Goal: Find specific page/section: Find specific page/section

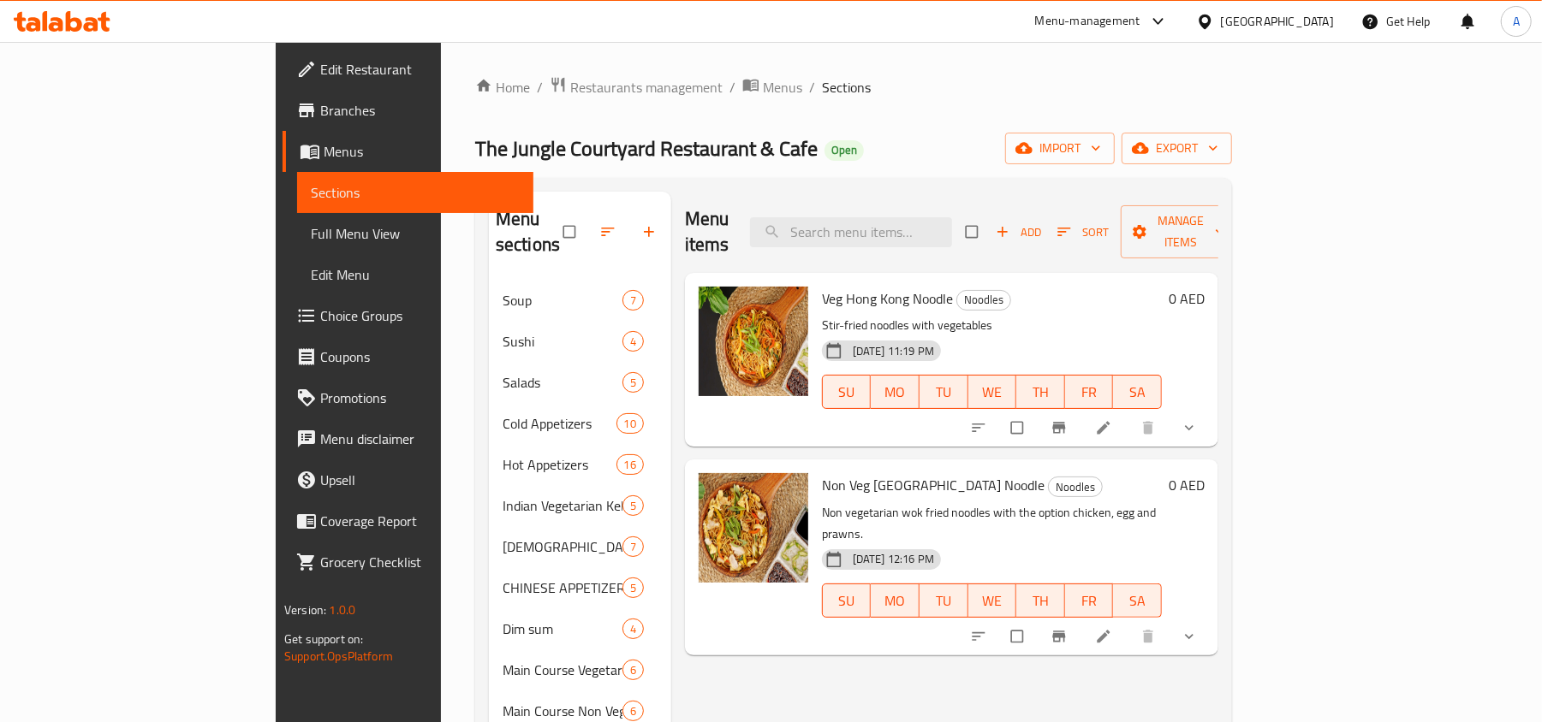
click at [1329, 19] on div "[GEOGRAPHIC_DATA]" at bounding box center [1277, 21] width 113 height 19
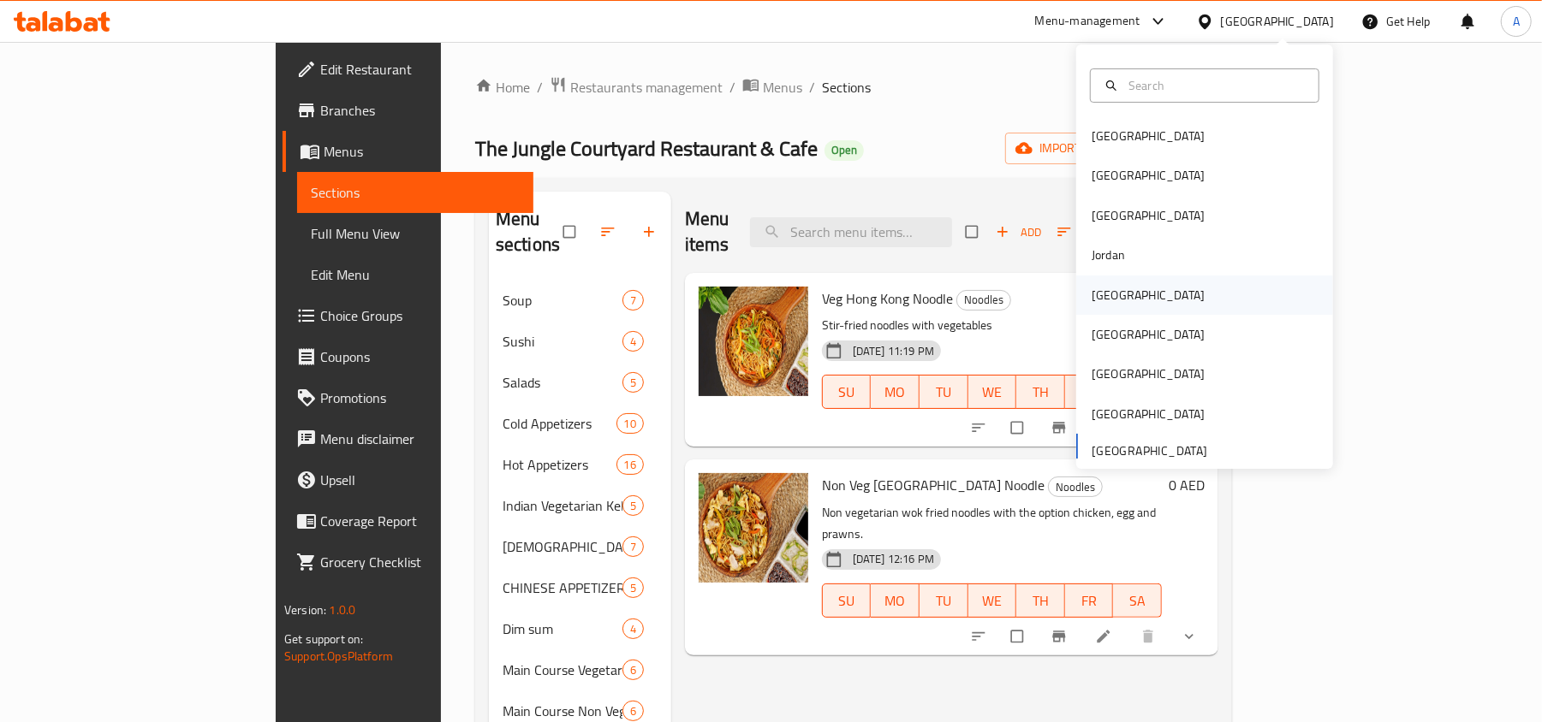
click at [1123, 299] on div "[GEOGRAPHIC_DATA]" at bounding box center [1148, 295] width 140 height 39
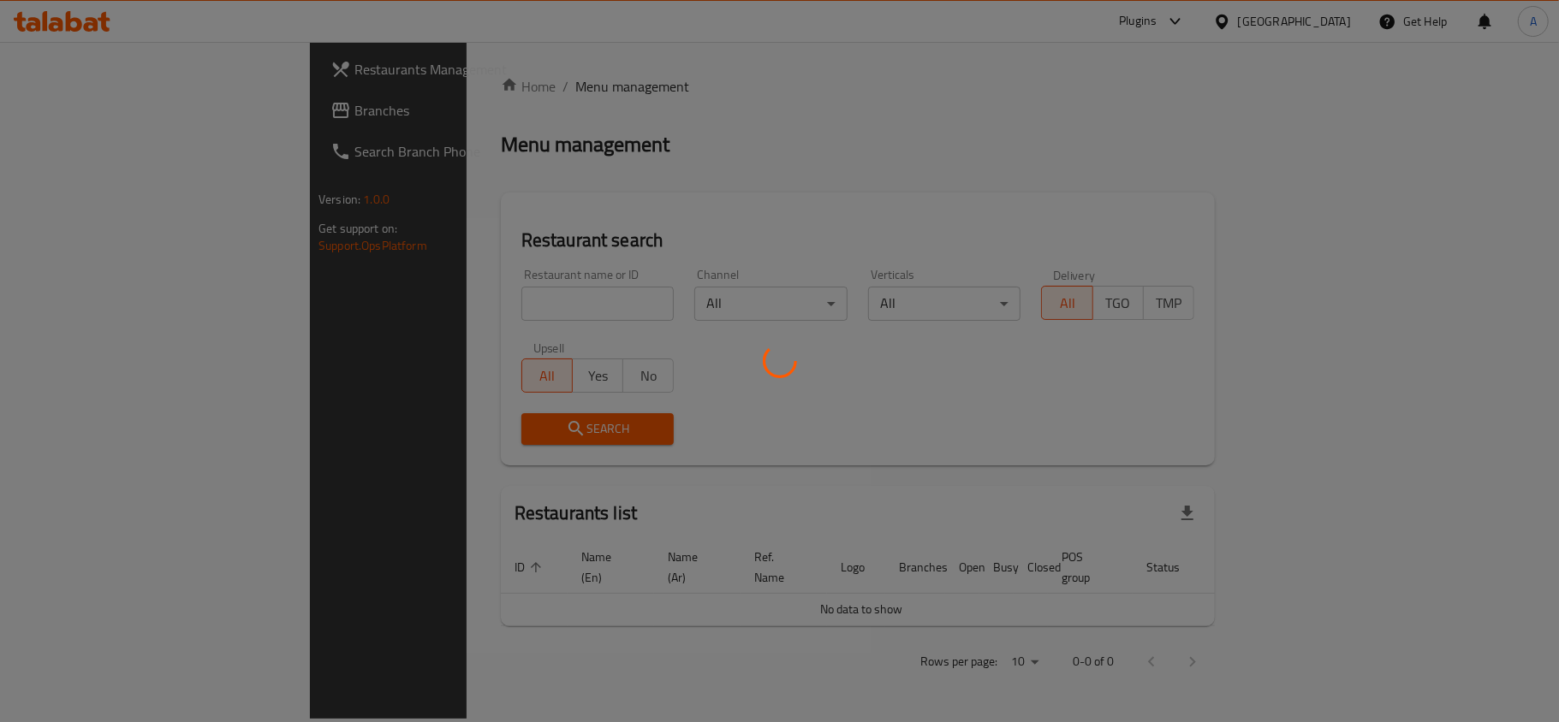
click at [597, 296] on div at bounding box center [779, 361] width 1559 height 722
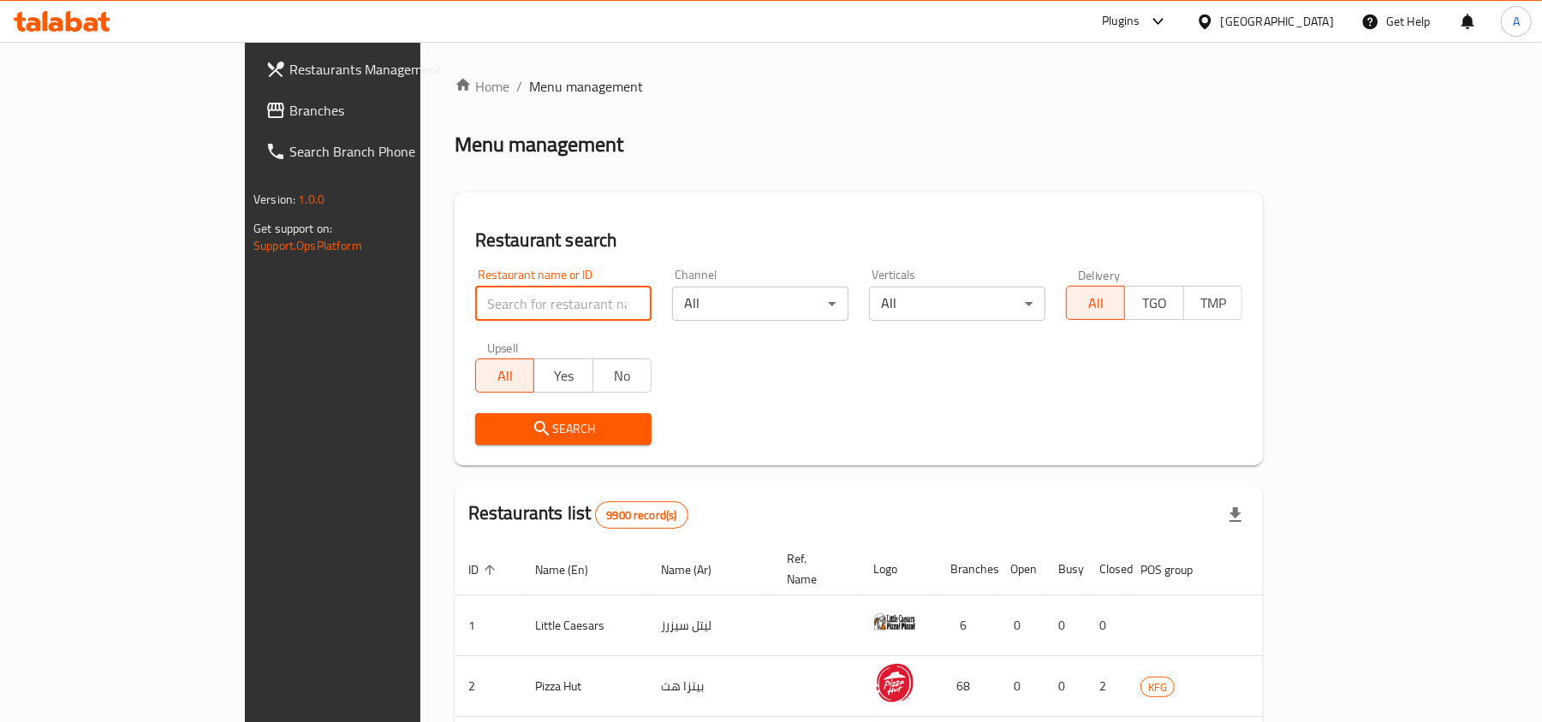
click at [570, 305] on input "search" at bounding box center [563, 304] width 176 height 34
paste input "765378"
type input "765378"
click button "Search" at bounding box center [563, 429] width 176 height 32
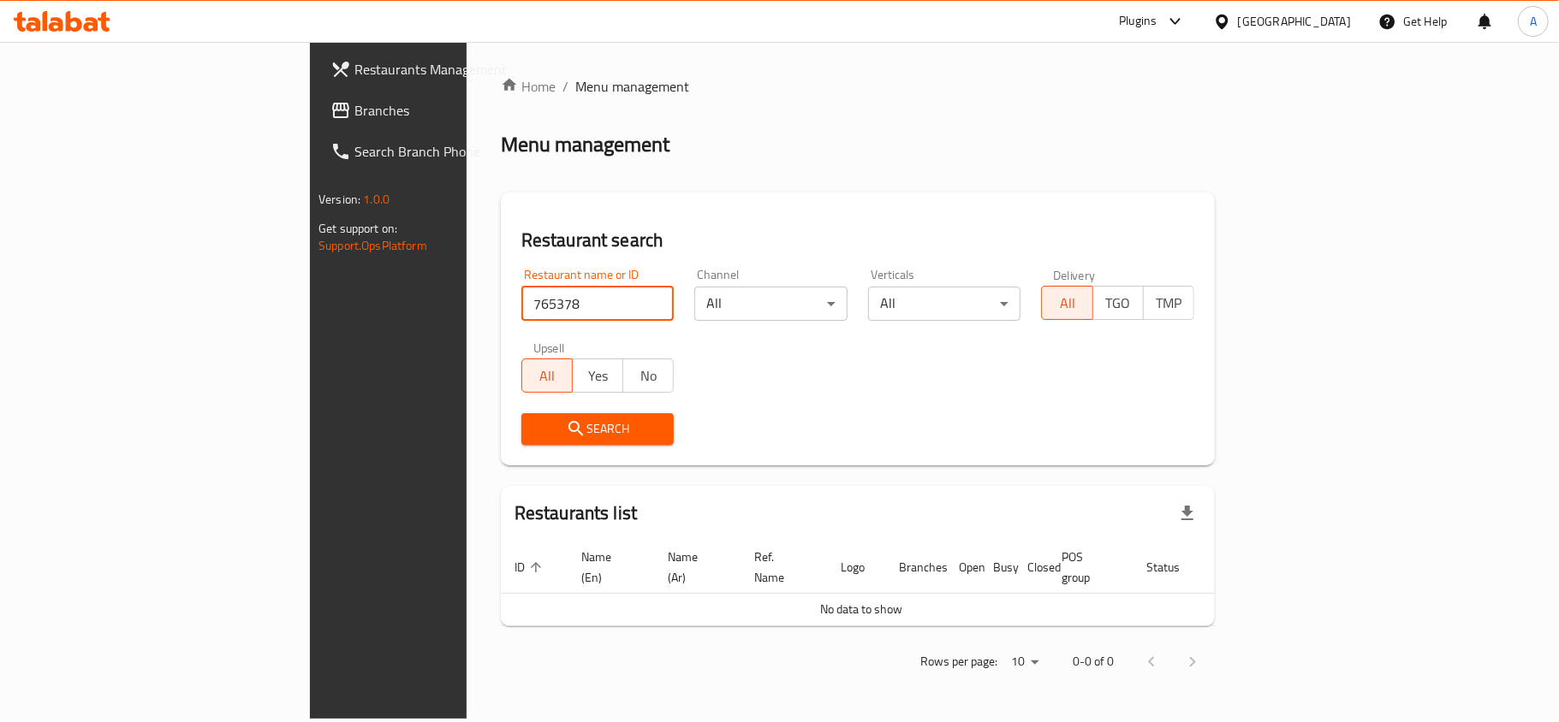
click at [354, 100] on span "Branches" at bounding box center [455, 110] width 202 height 21
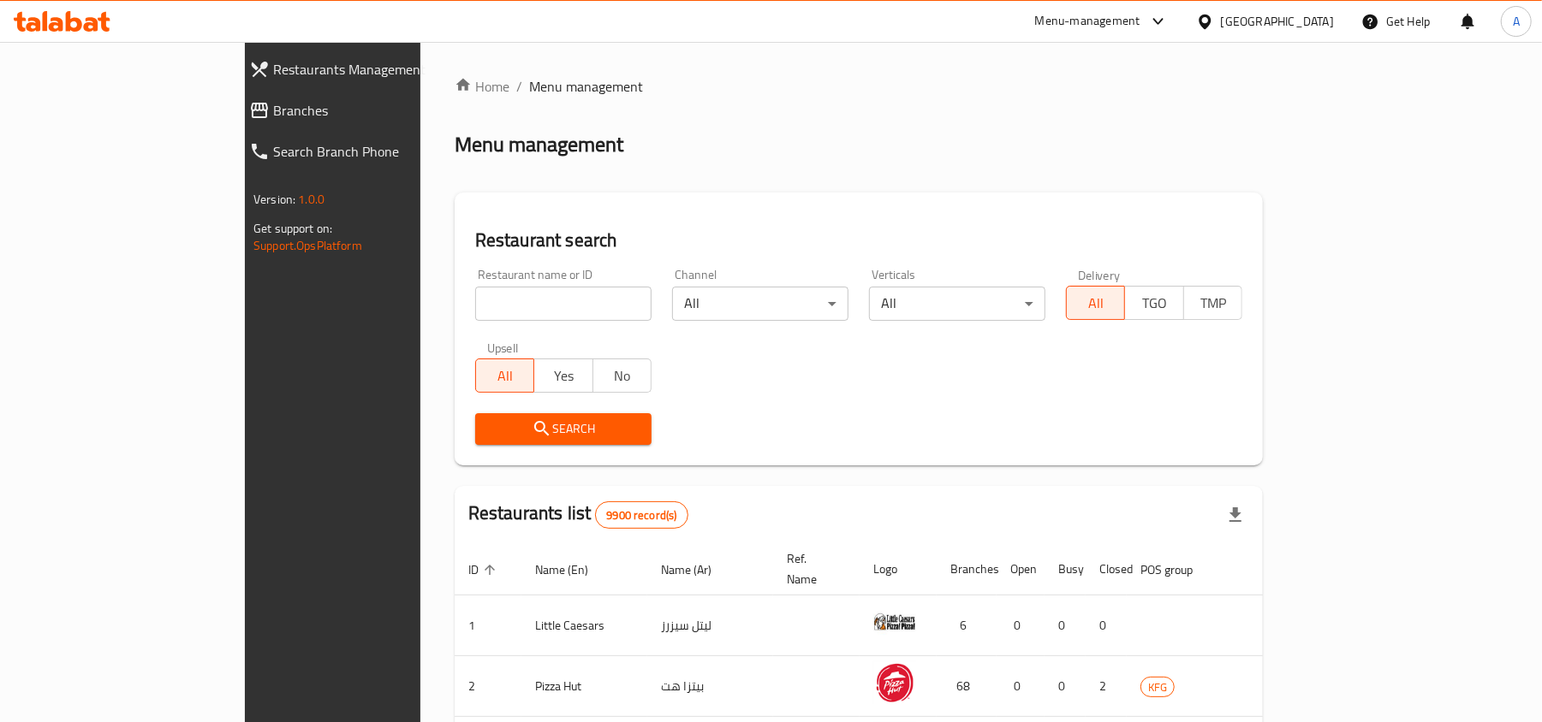
click at [475, 299] on input "search" at bounding box center [563, 304] width 176 height 34
paste input "765378"
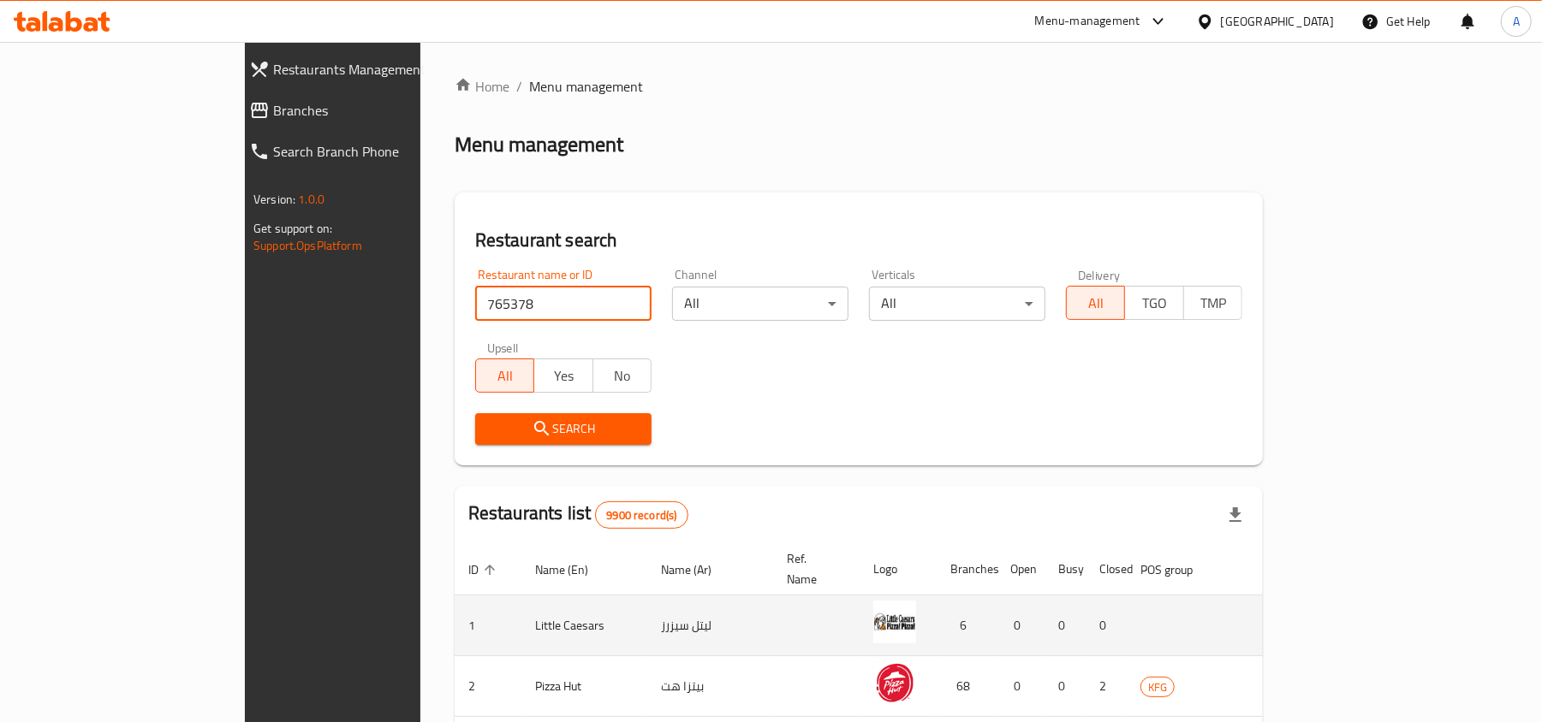
type input "765378"
click button "Search" at bounding box center [563, 429] width 176 height 32
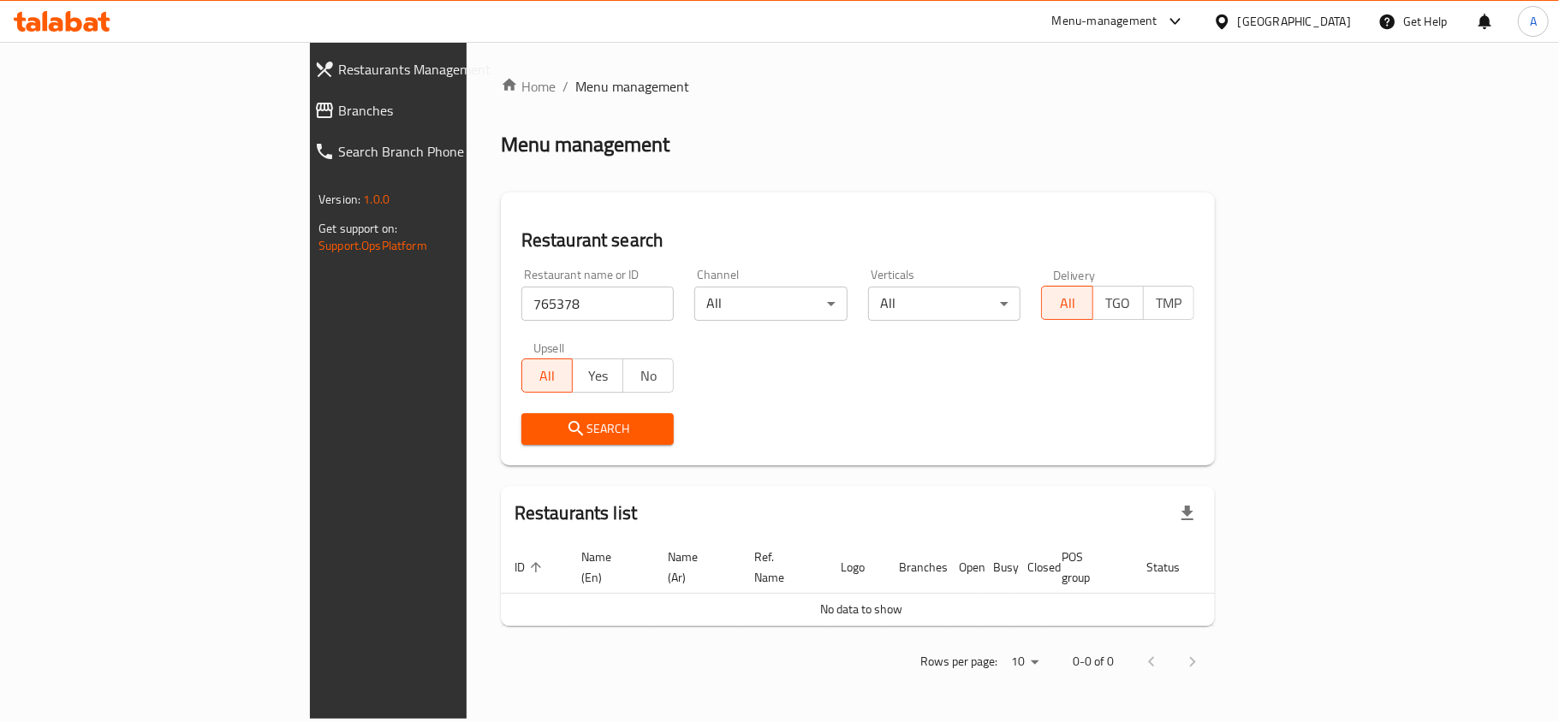
click at [338, 100] on span "Branches" at bounding box center [447, 110] width 218 height 21
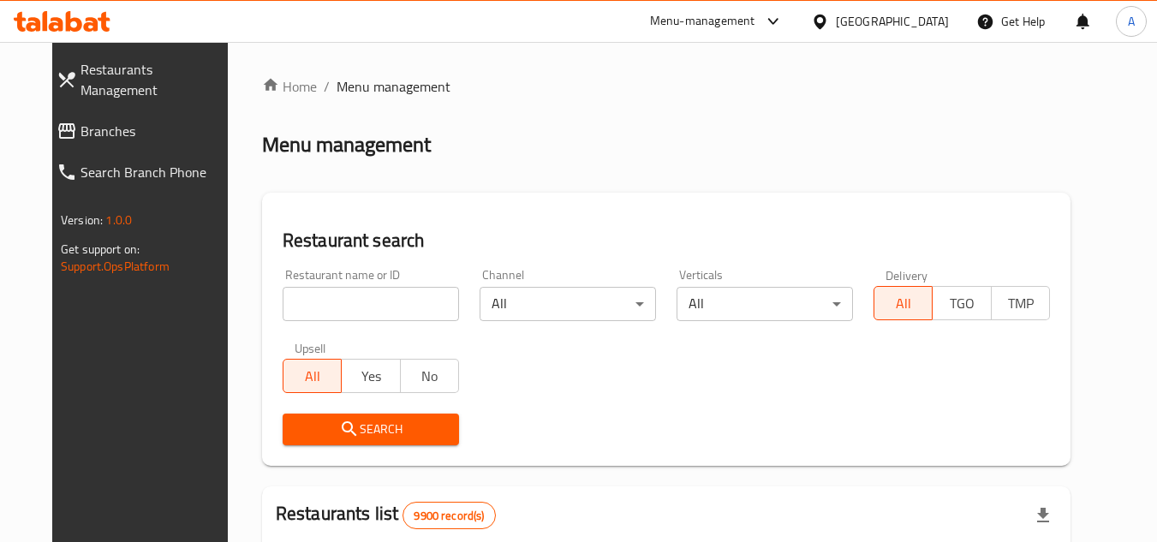
click at [391, 288] on input "search" at bounding box center [370, 304] width 176 height 34
paste input "19348"
type input "19348"
click button "Search" at bounding box center [370, 429] width 176 height 32
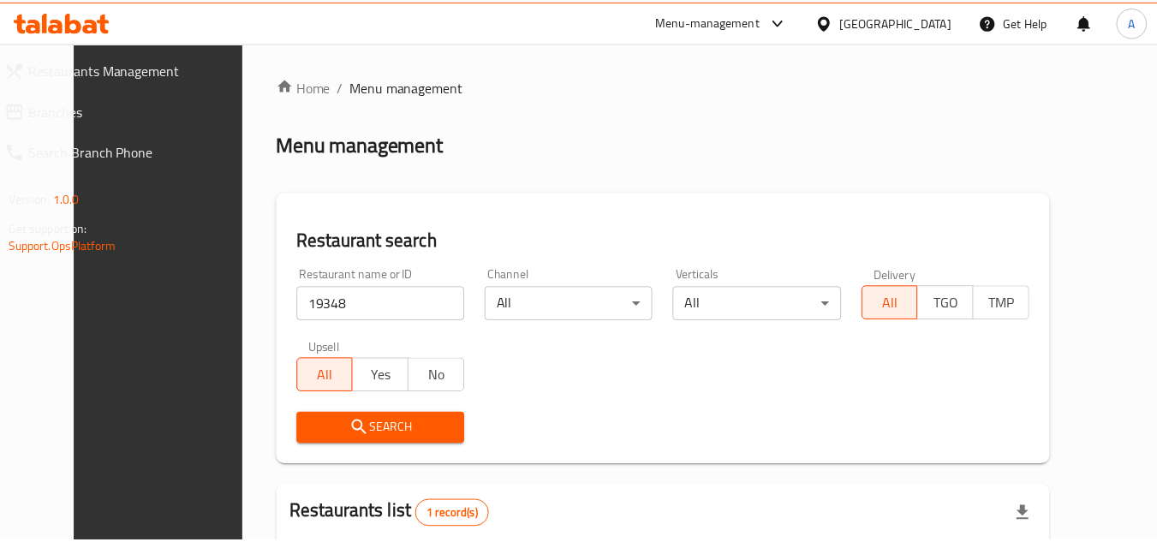
scroll to position [207, 0]
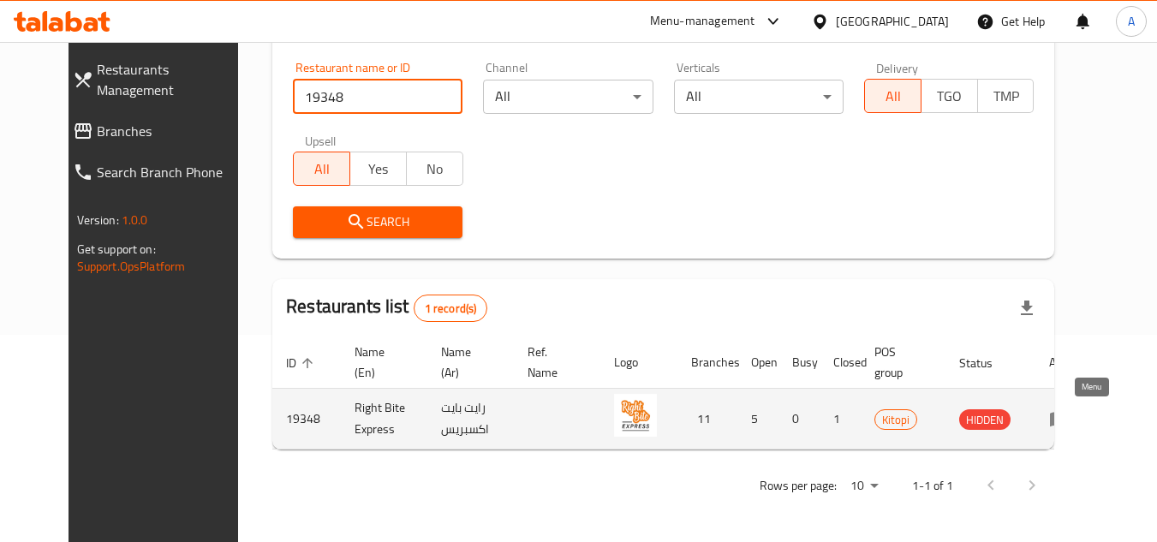
click at [1069, 409] on icon "enhanced table" at bounding box center [1059, 418] width 21 height 21
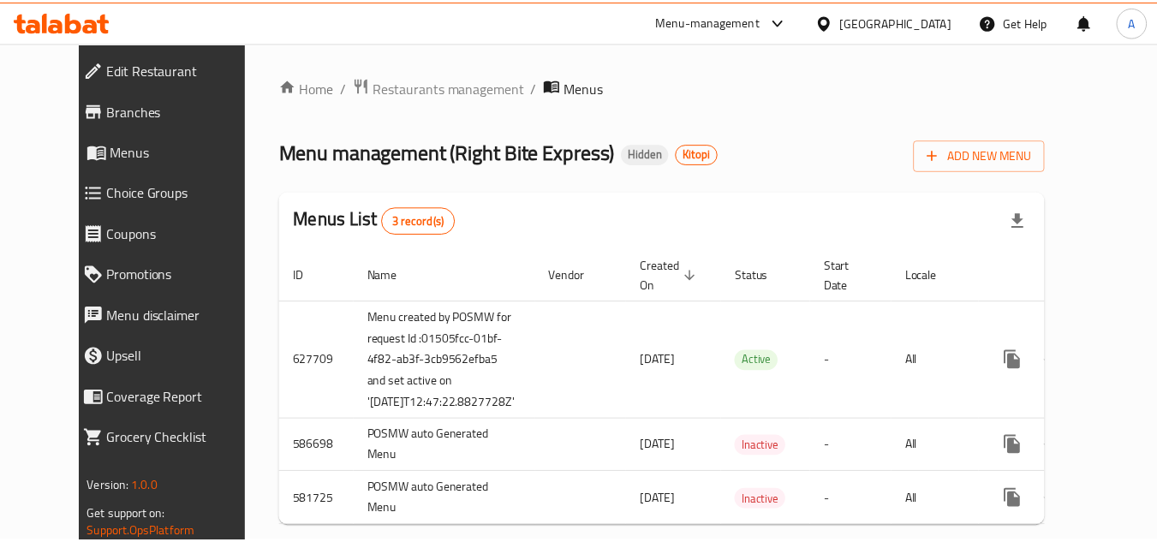
scroll to position [55, 0]
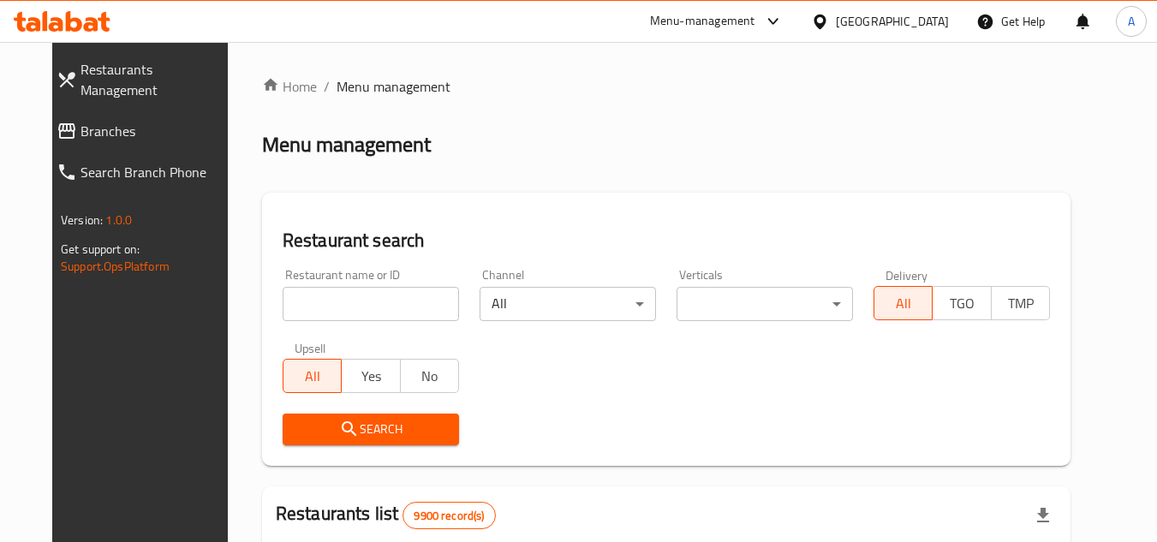
scroll to position [207, 0]
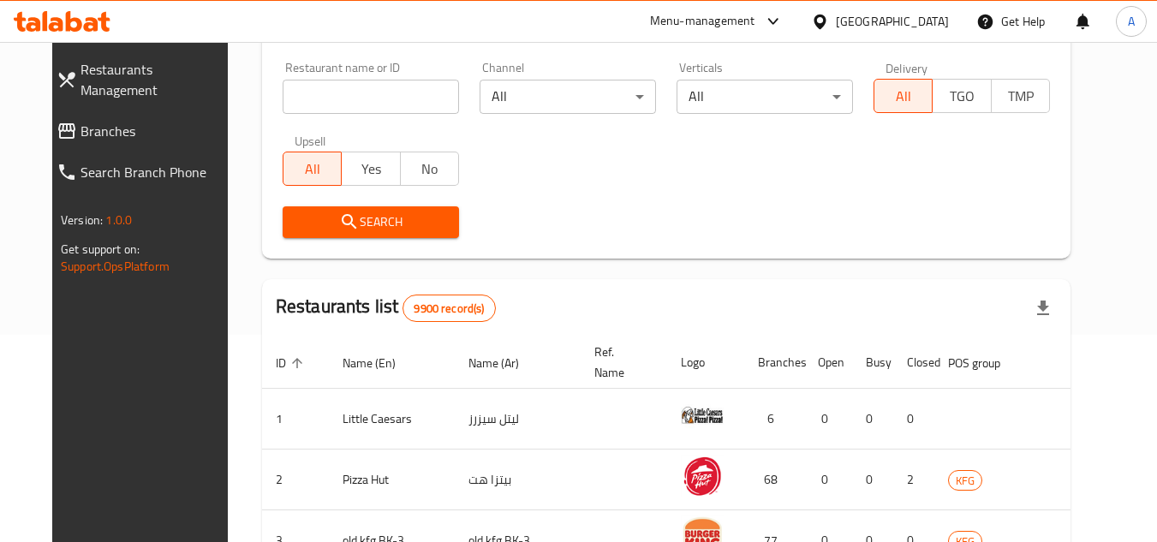
click at [396, 90] on input "search" at bounding box center [370, 97] width 176 height 34
click at [431, 104] on input "search" at bounding box center [370, 97] width 176 height 34
paste input "716773"
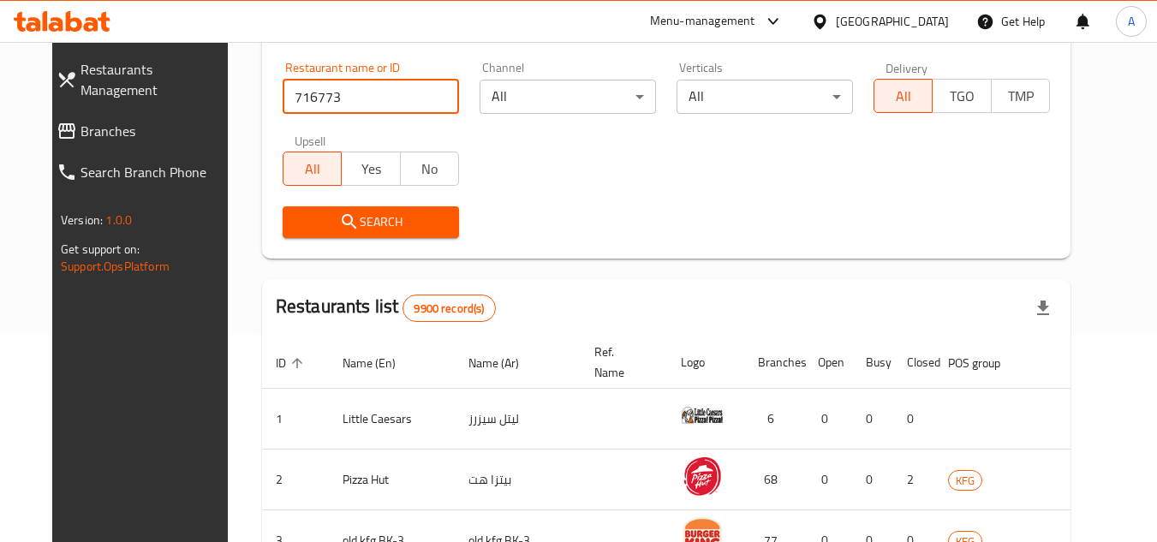
type input "716773"
click button "Search" at bounding box center [370, 222] width 176 height 32
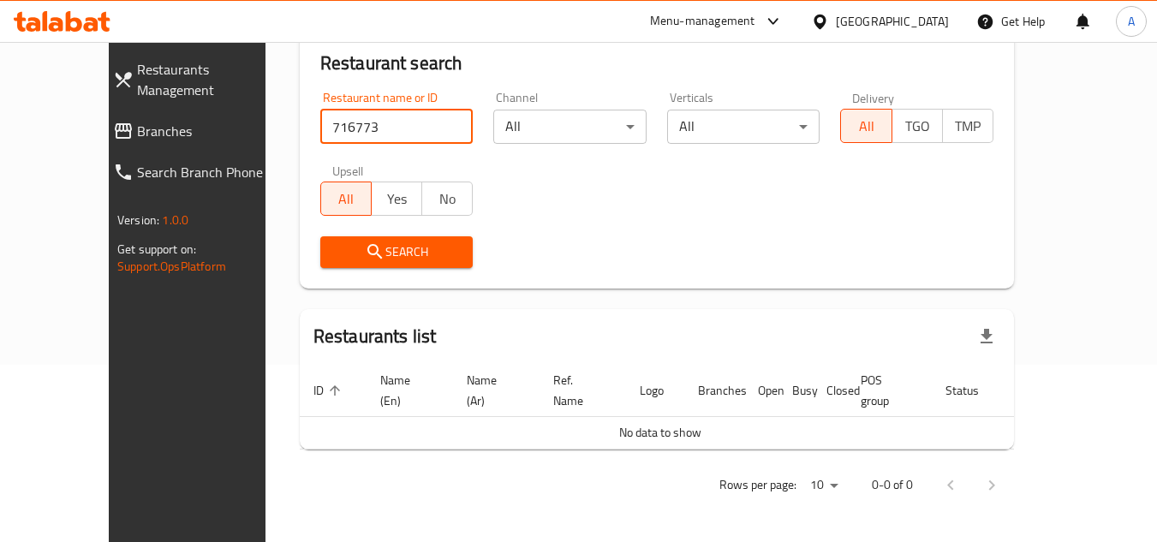
scroll to position [158, 0]
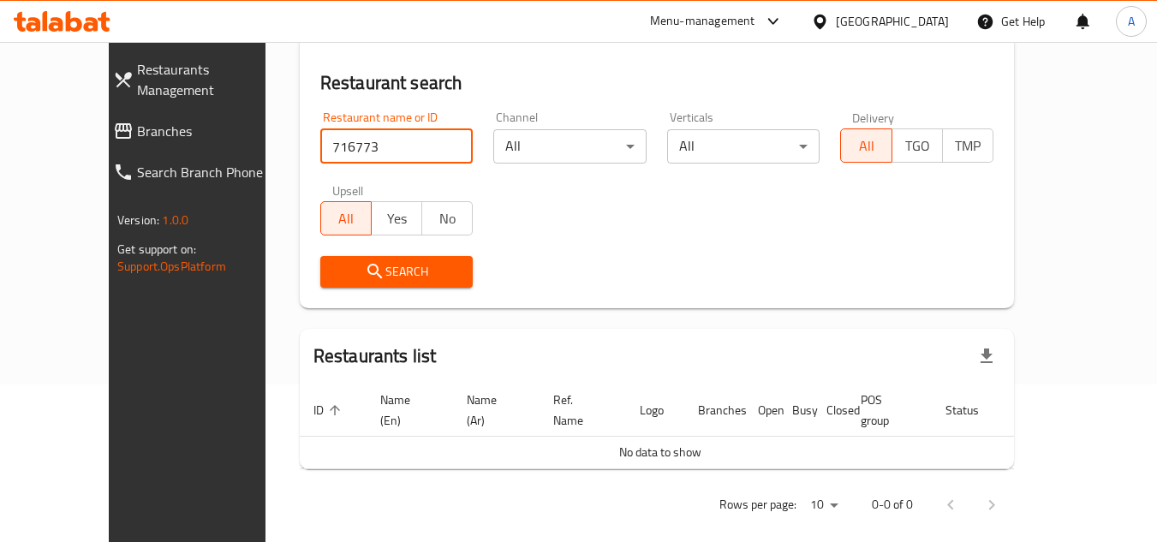
click at [954, 22] on div "[GEOGRAPHIC_DATA]" at bounding box center [879, 21] width 165 height 41
click at [950, 25] on div "[GEOGRAPHIC_DATA]" at bounding box center [879, 21] width 165 height 41
drag, startPoint x: 942, startPoint y: 21, endPoint x: 938, endPoint y: 39, distance: 18.3
click at [941, 21] on div "[GEOGRAPHIC_DATA]" at bounding box center [891, 21] width 113 height 19
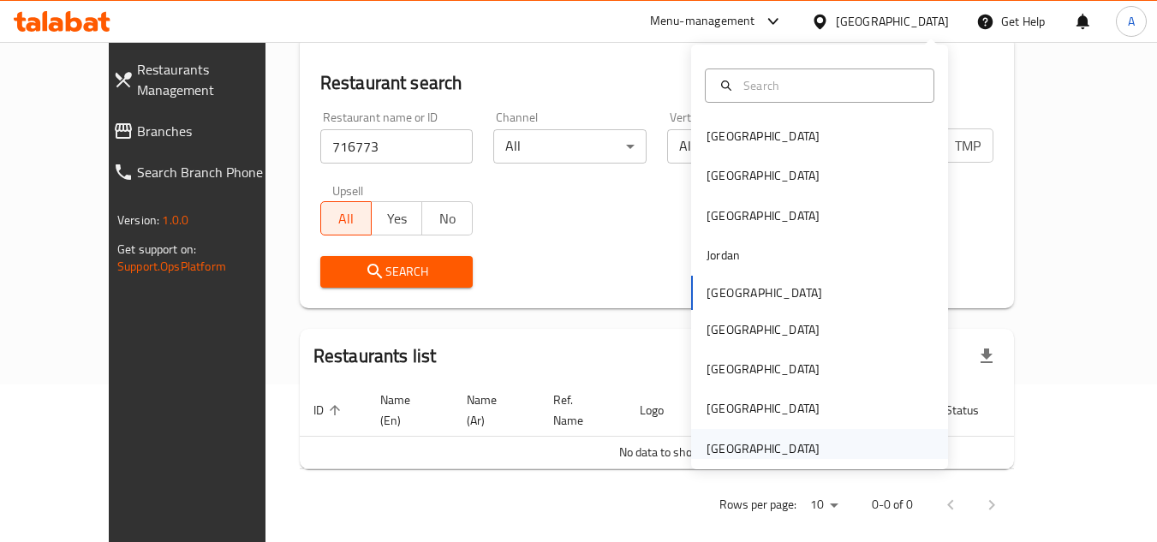
click at [783, 447] on div "[GEOGRAPHIC_DATA]" at bounding box center [762, 448] width 113 height 19
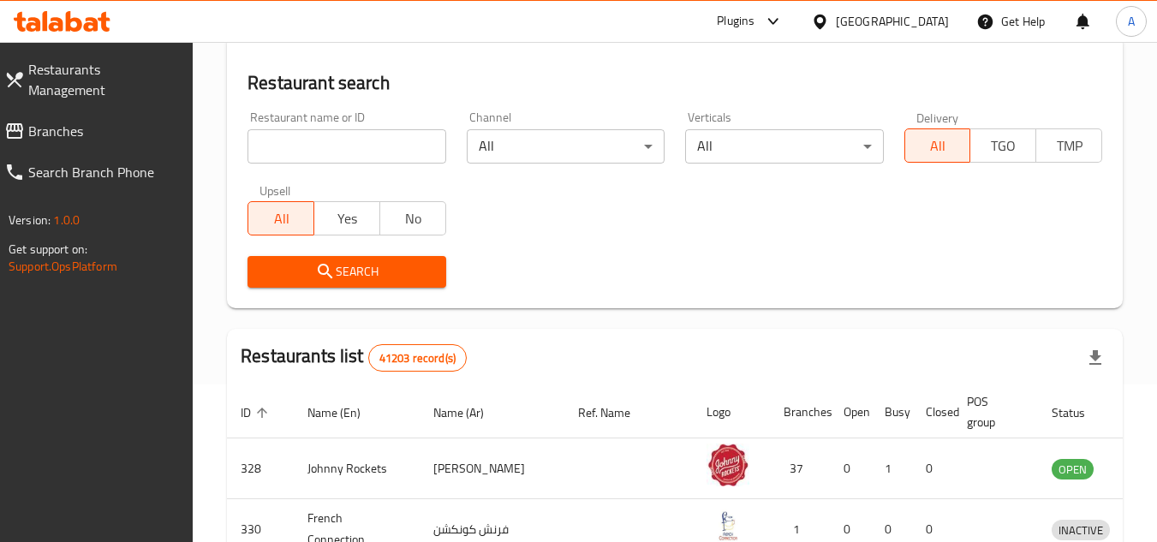
click at [62, 140] on div at bounding box center [578, 271] width 1157 height 542
click at [86, 129] on link "Branches" at bounding box center [92, 130] width 203 height 41
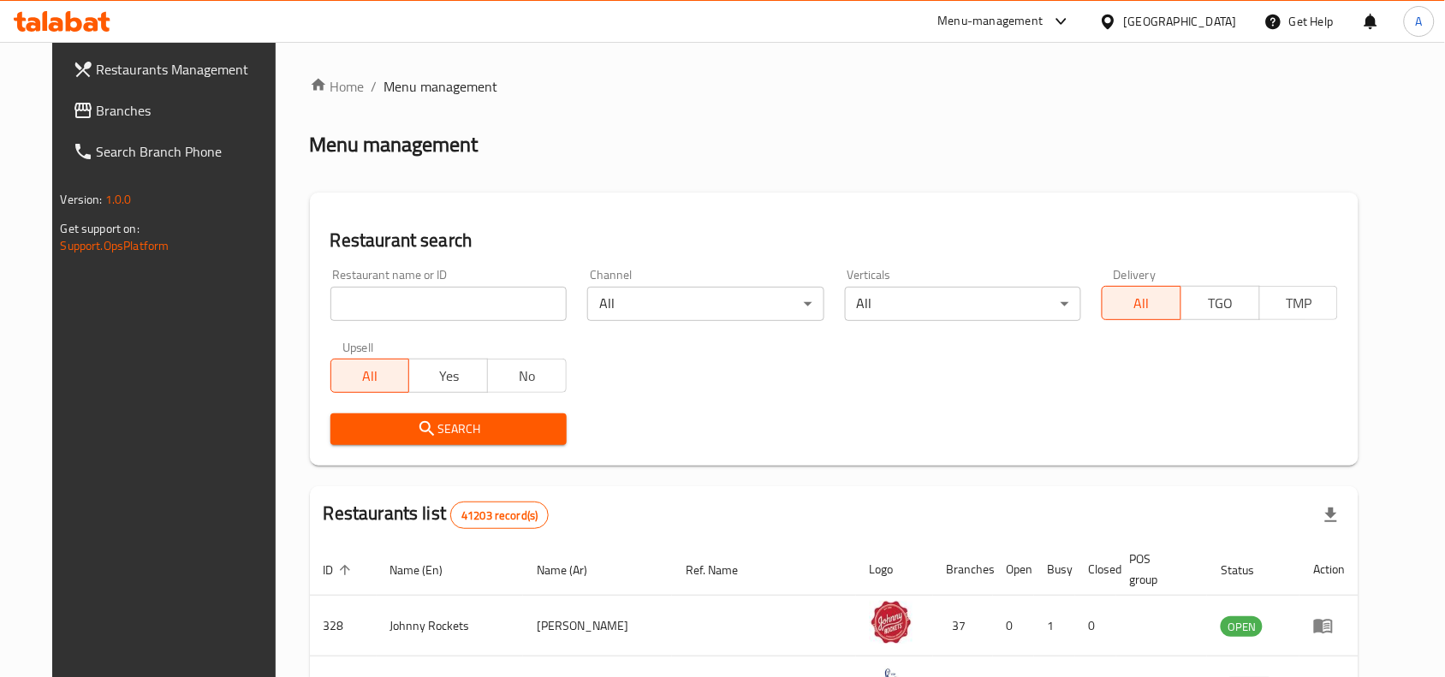
click at [542, 305] on input "search" at bounding box center [448, 304] width 236 height 34
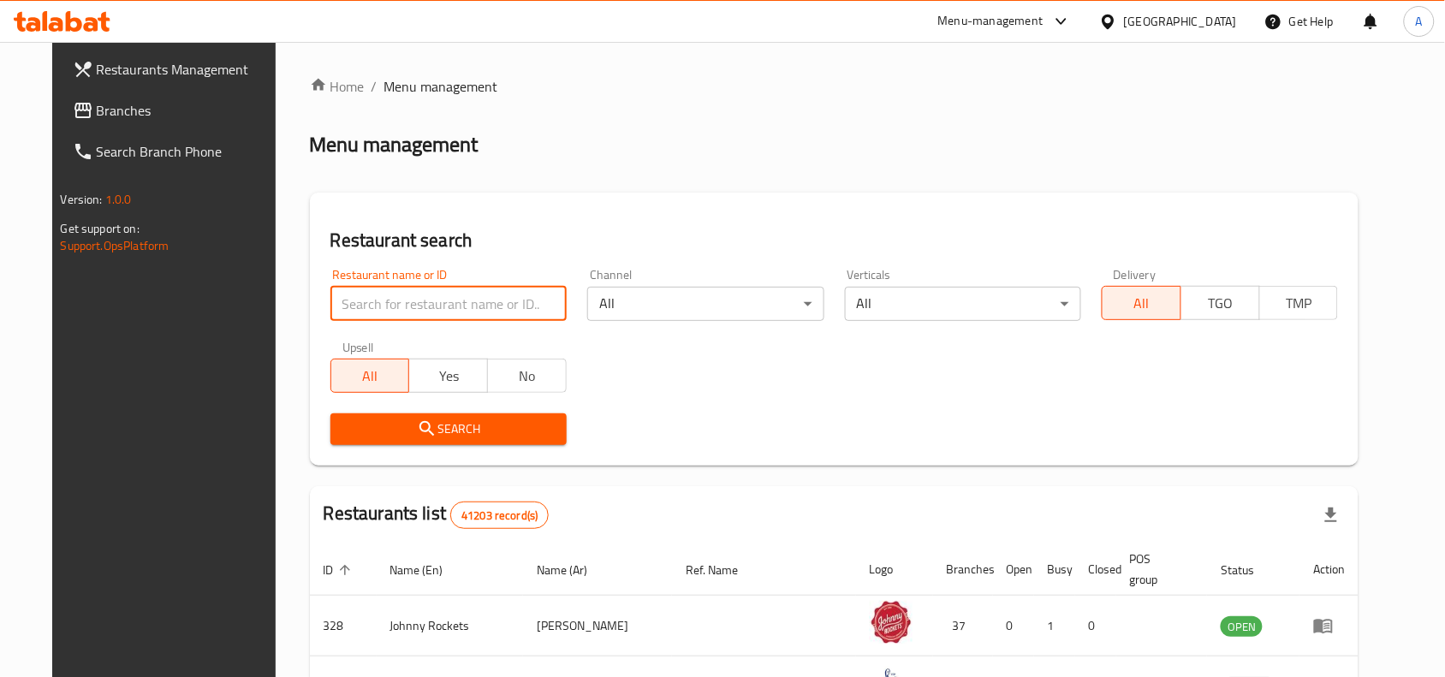
paste input "679330"
type input "679330"
click button "Search" at bounding box center [448, 429] width 236 height 32
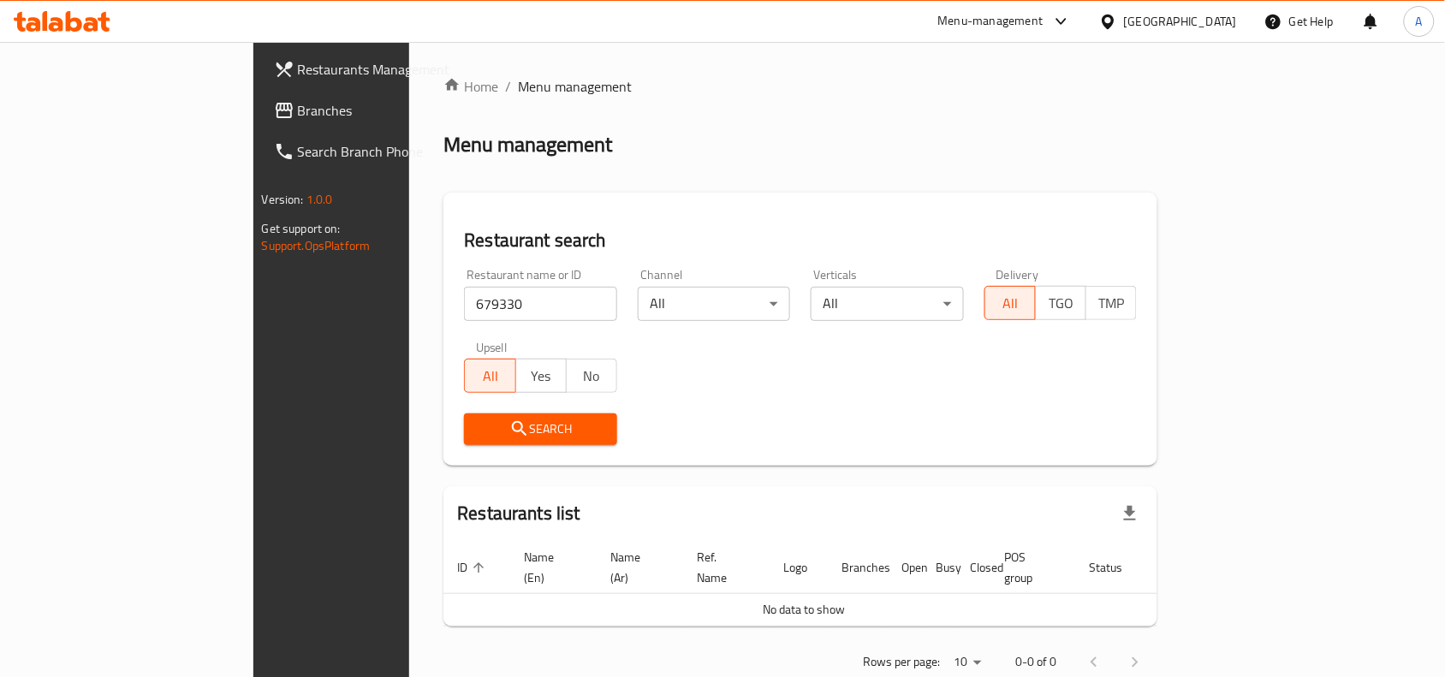
click at [1168, 37] on div "[GEOGRAPHIC_DATA]" at bounding box center [1167, 21] width 165 height 41
click at [1175, 27] on div "[GEOGRAPHIC_DATA]" at bounding box center [1180, 21] width 113 height 19
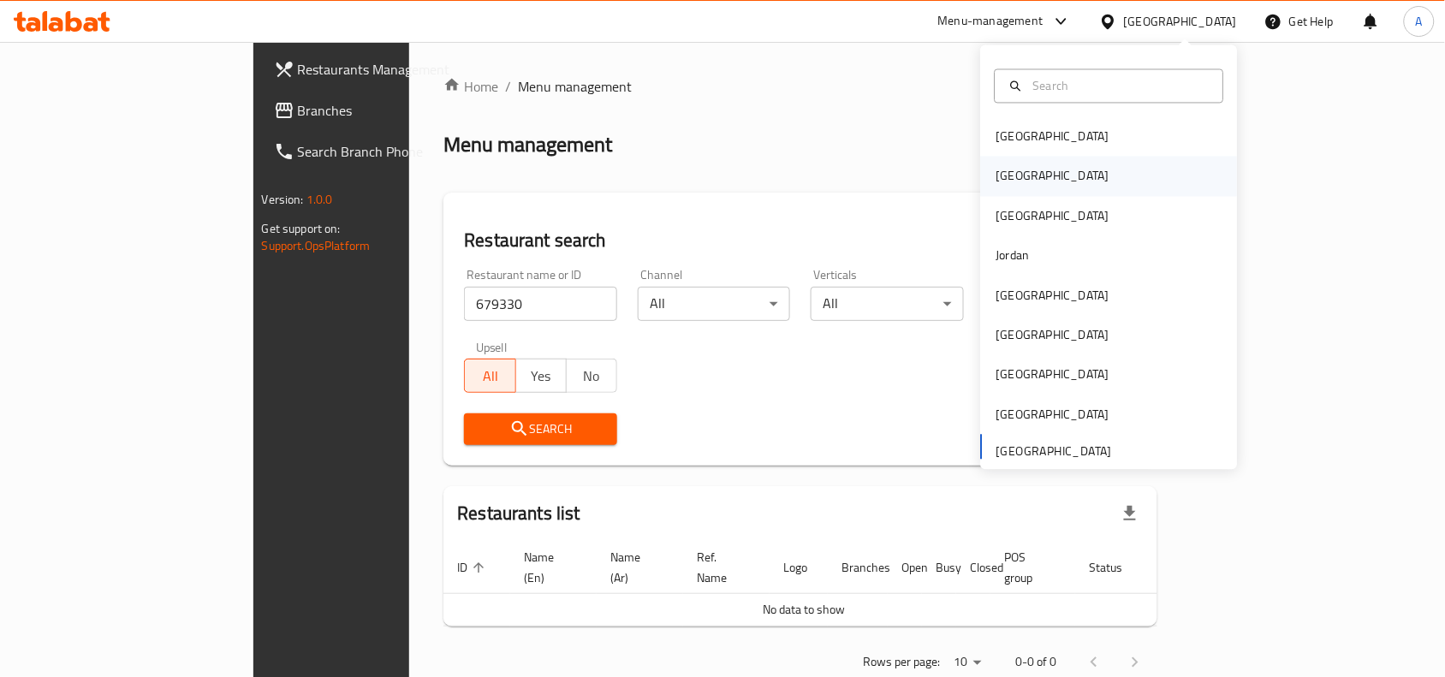
click at [1092, 180] on div "[GEOGRAPHIC_DATA]" at bounding box center [1109, 176] width 257 height 39
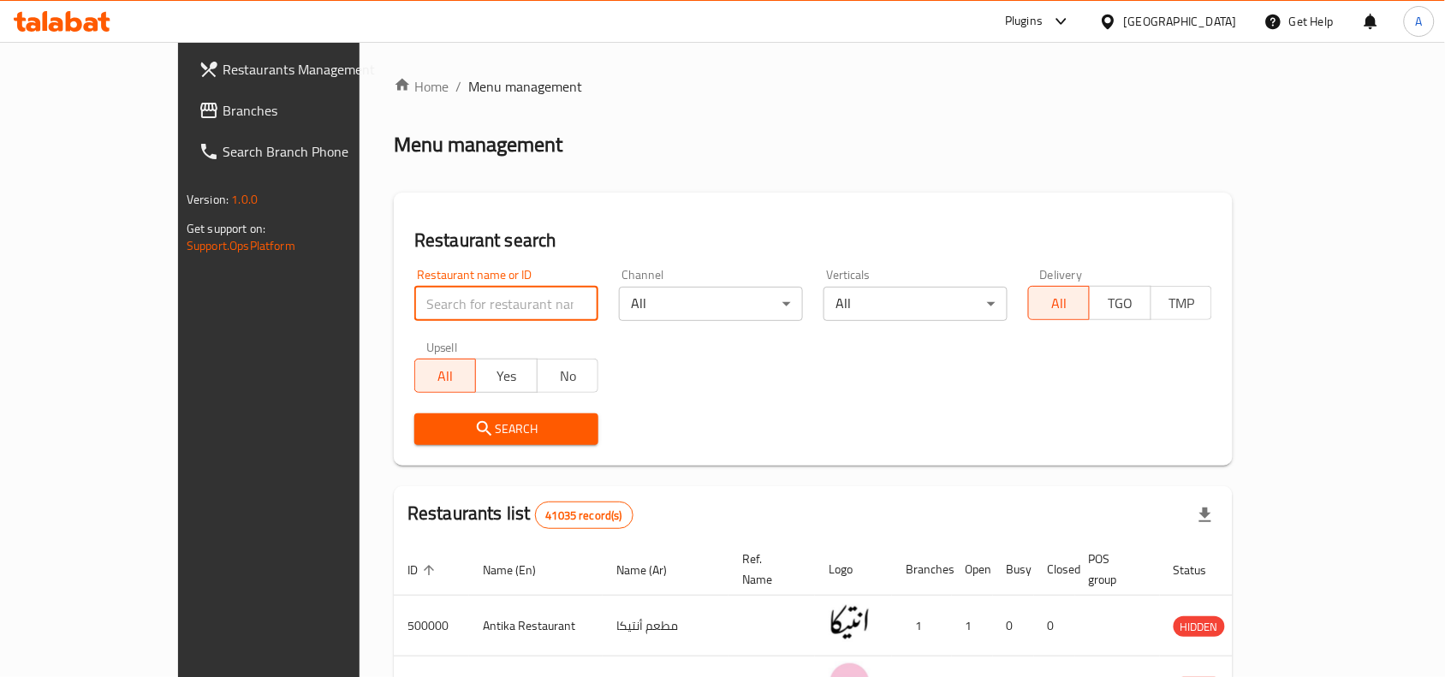
click at [414, 288] on input "search" at bounding box center [506, 304] width 184 height 34
paste input "679330"
type input "679330"
click button "Search" at bounding box center [506, 429] width 184 height 32
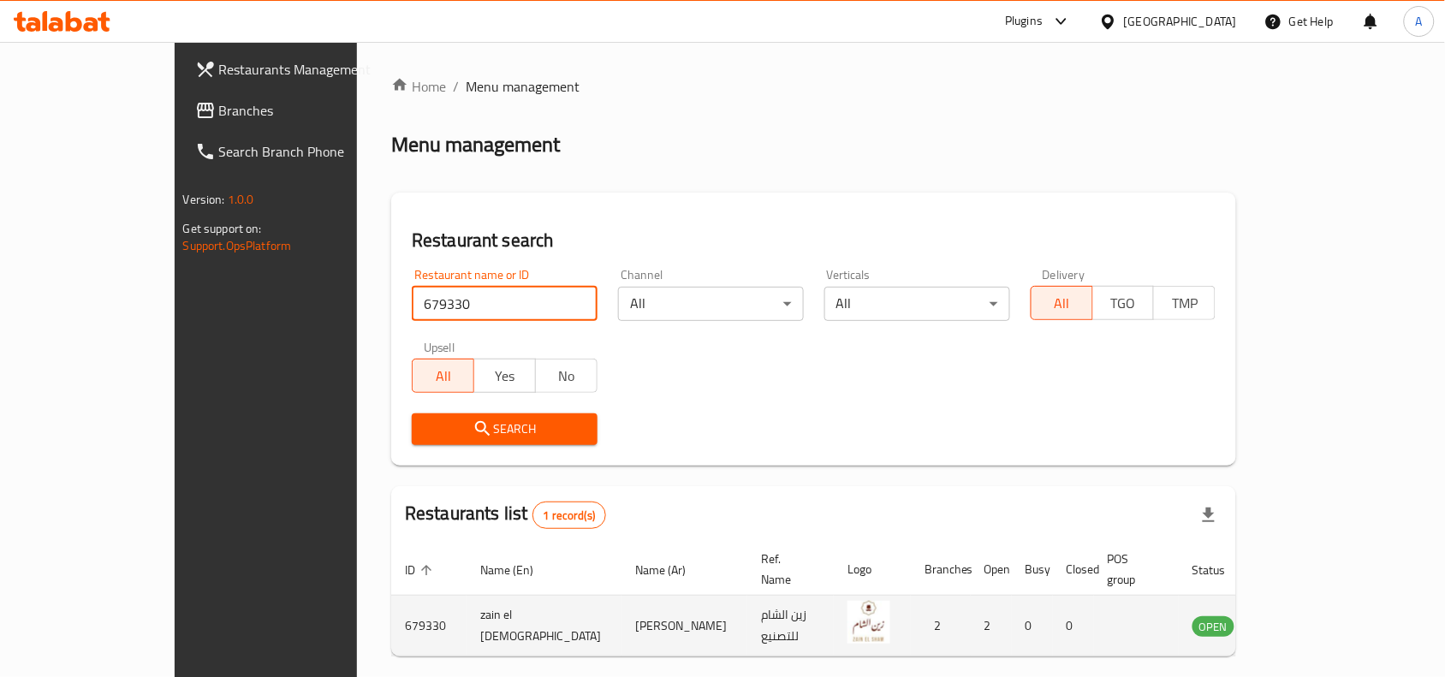
click at [1328, 596] on td "enhanced table" at bounding box center [1298, 626] width 59 height 61
click at [1314, 615] on link "enhanced table" at bounding box center [1298, 625] width 32 height 21
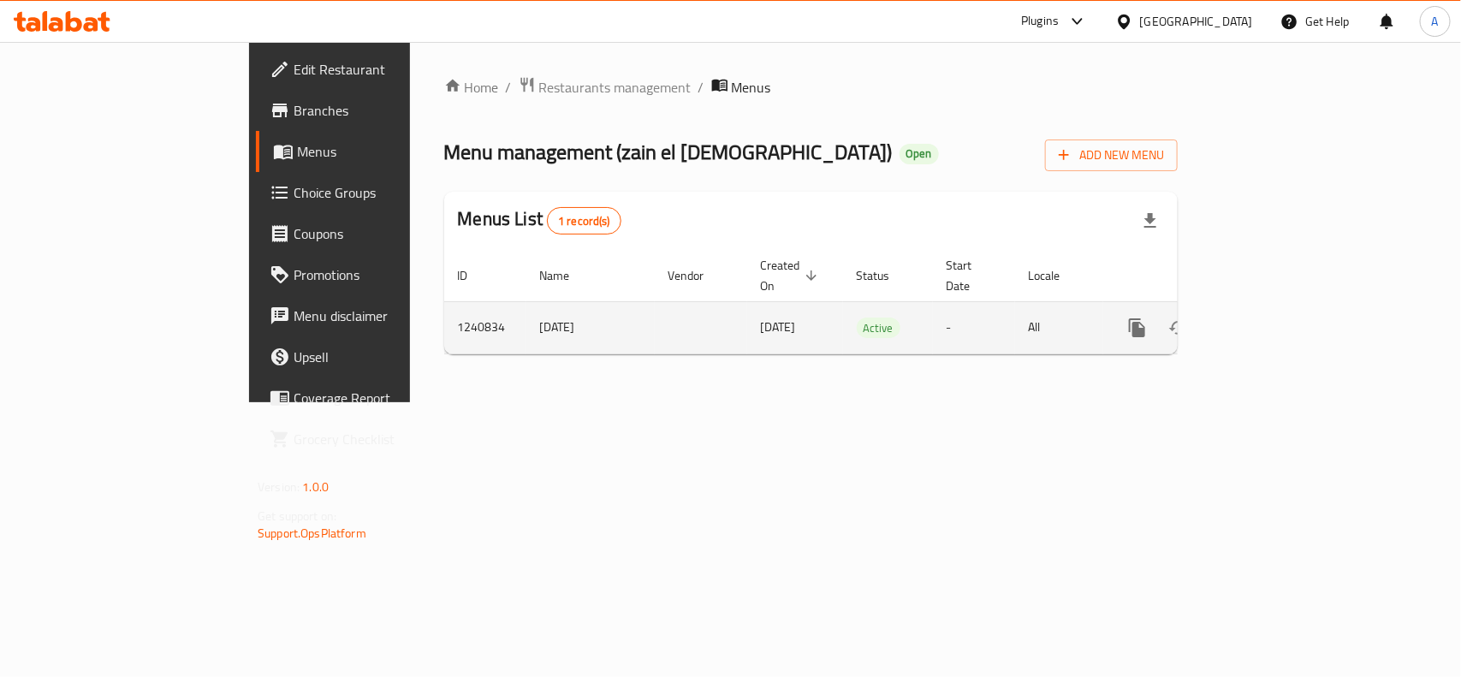
click at [444, 313] on td "1240834" at bounding box center [485, 327] width 82 height 52
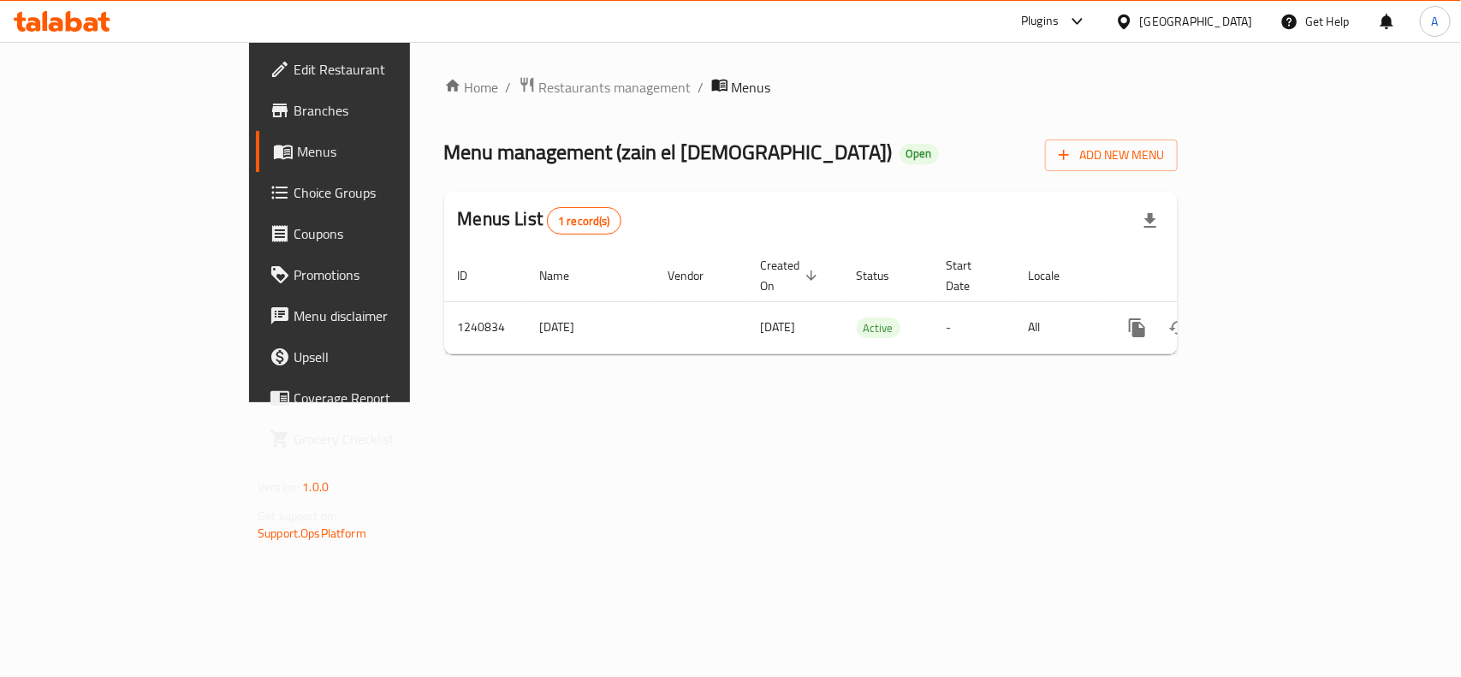
click at [410, 374] on div "Home / Restaurants management / Menus Menu management ( zain el sham ) Open Add…" at bounding box center [811, 222] width 802 height 360
click at [294, 111] on span "Branches" at bounding box center [387, 110] width 186 height 21
